Goal: Task Accomplishment & Management: Complete application form

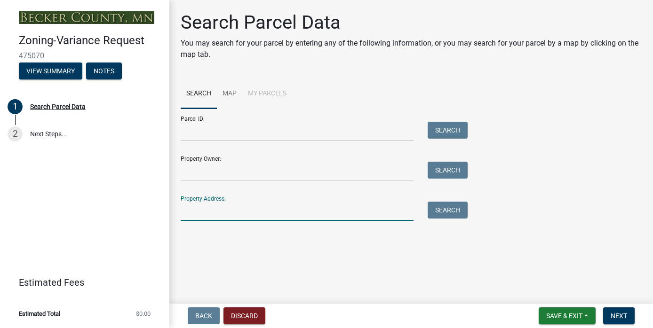
click at [198, 214] on input "Property Address:" at bounding box center [297, 211] width 233 height 19
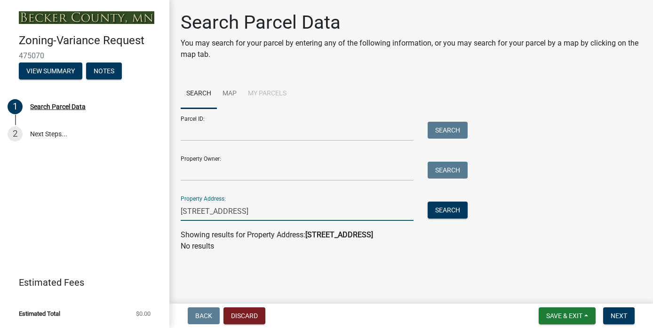
drag, startPoint x: 272, startPoint y: 210, endPoint x: 204, endPoint y: 214, distance: 68.3
click at [204, 214] on input "[STREET_ADDRESS]" at bounding box center [297, 211] width 233 height 19
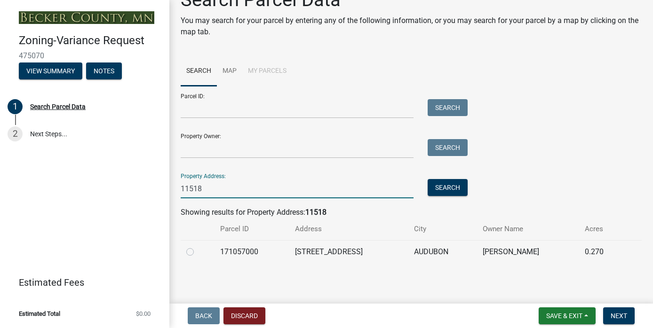
scroll to position [22, 0]
type input "11518"
click at [198, 247] on label at bounding box center [198, 247] width 0 height 0
click at [198, 251] on input "radio" at bounding box center [201, 250] width 6 height 6
radio input "true"
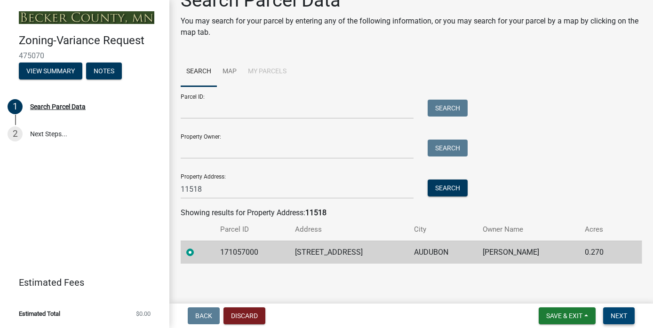
click at [613, 312] on span "Next" at bounding box center [619, 316] width 16 height 8
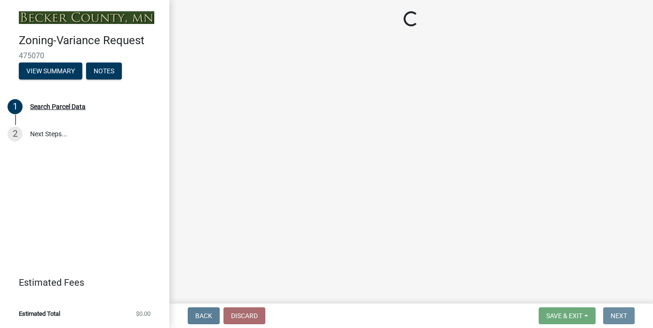
scroll to position [0, 0]
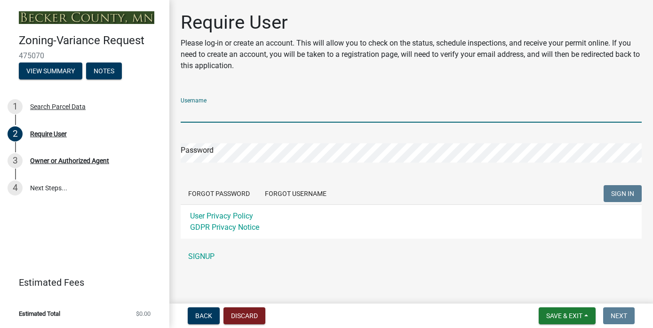
type input "[GEOGRAPHIC_DATA]"
click at [622, 194] on button "SIGN IN" at bounding box center [623, 193] width 38 height 17
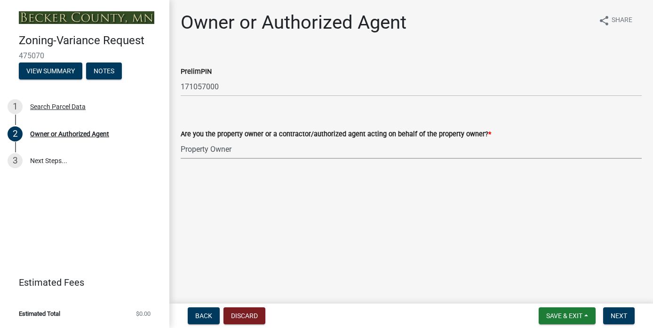
select select "05d0b37b-91e3-4c3b-aa7d-ec969703f475"
click at [620, 314] on span "Next" at bounding box center [619, 316] width 16 height 8
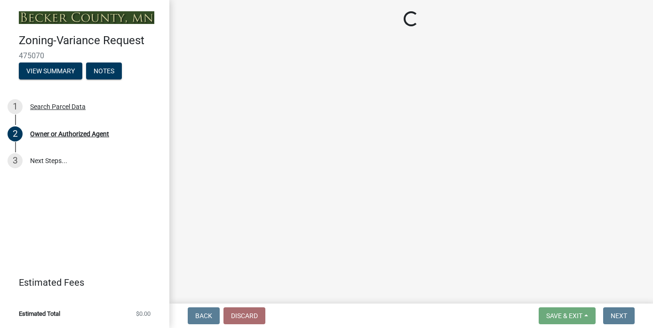
select select "1947af7b-3ff5-4e7a-b069-dc66c9987d53"
select select "90d9ef20-ac4b-4148-9027-57ce522bdd90"
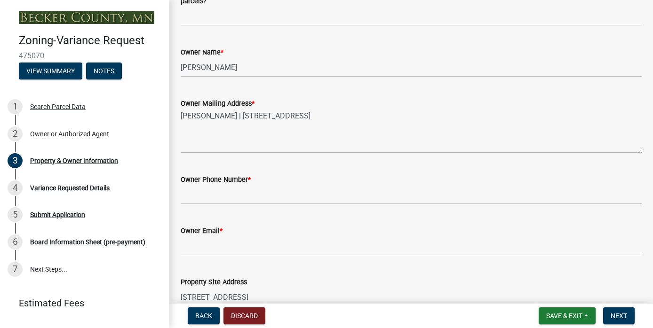
scroll to position [153, 0]
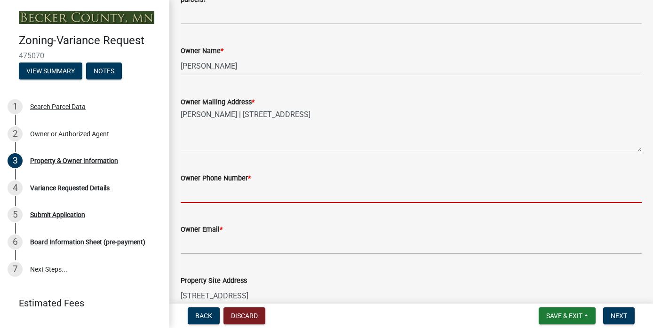
click at [224, 197] on input "Owner Phone Number *" at bounding box center [411, 193] width 461 height 19
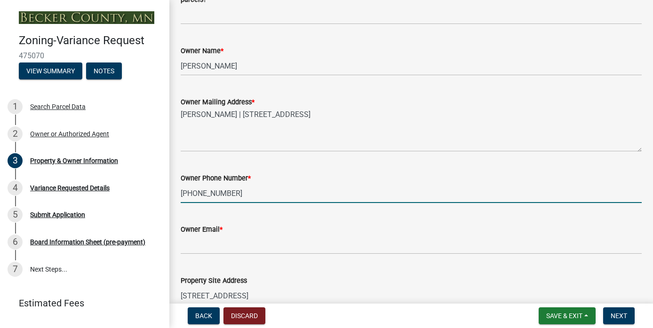
type input "[PHONE_NUMBER]"
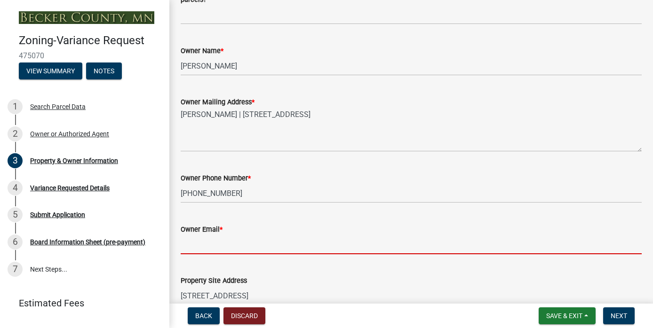
click at [202, 241] on input "Owner Email *" at bounding box center [411, 244] width 461 height 19
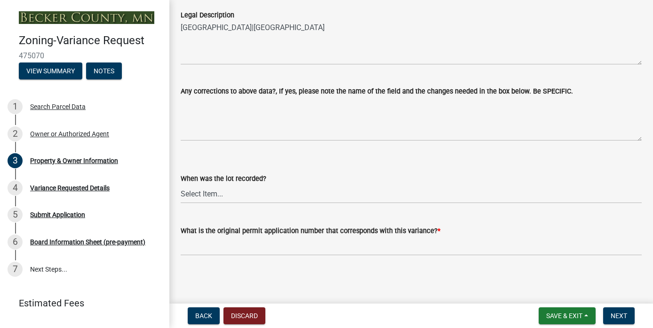
scroll to position [0, 0]
type input "[PERSON_NAME][EMAIL_ADDRESS][DOMAIN_NAME]"
click at [615, 314] on span "Next" at bounding box center [619, 316] width 16 height 8
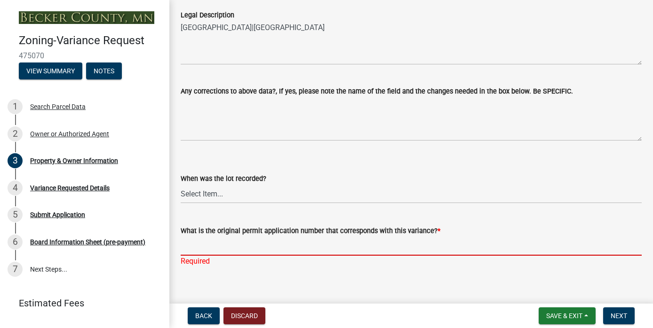
click at [200, 252] on input "What is the original permit application number that corresponds with this varia…" at bounding box center [411, 246] width 461 height 19
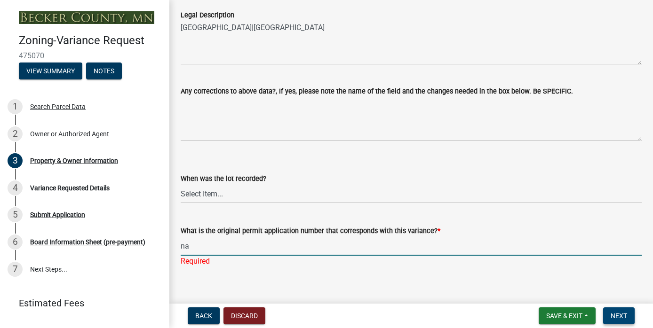
type input "na"
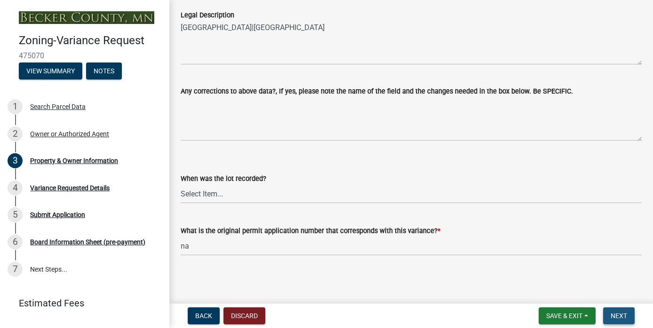
click at [622, 314] on span "Next" at bounding box center [619, 316] width 16 height 8
